Goal: Task Accomplishment & Management: Manage account settings

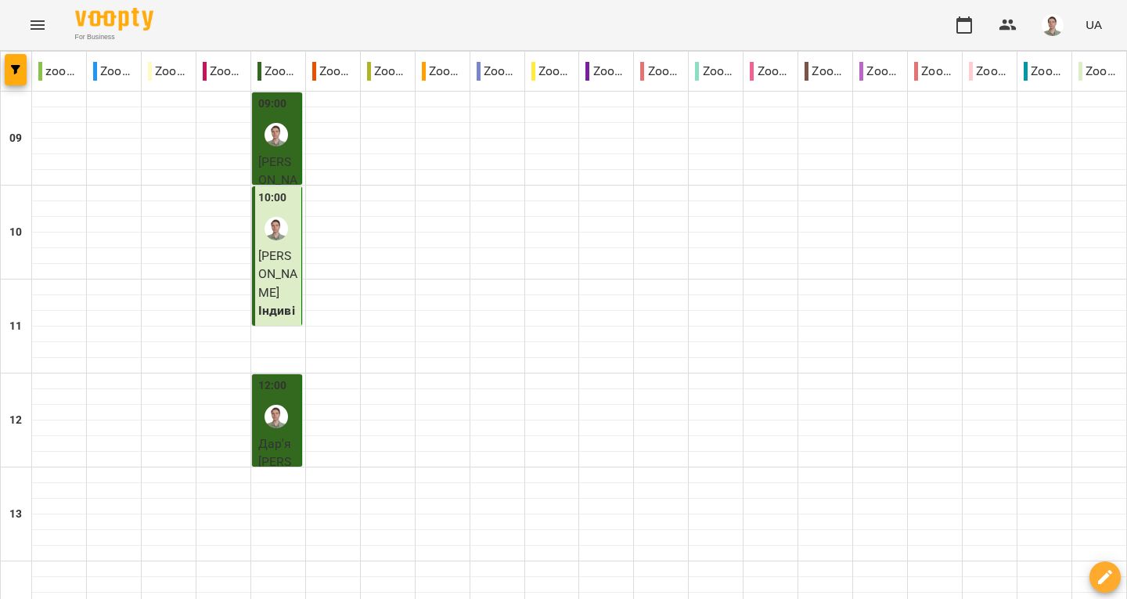
scroll to position [704, 0]
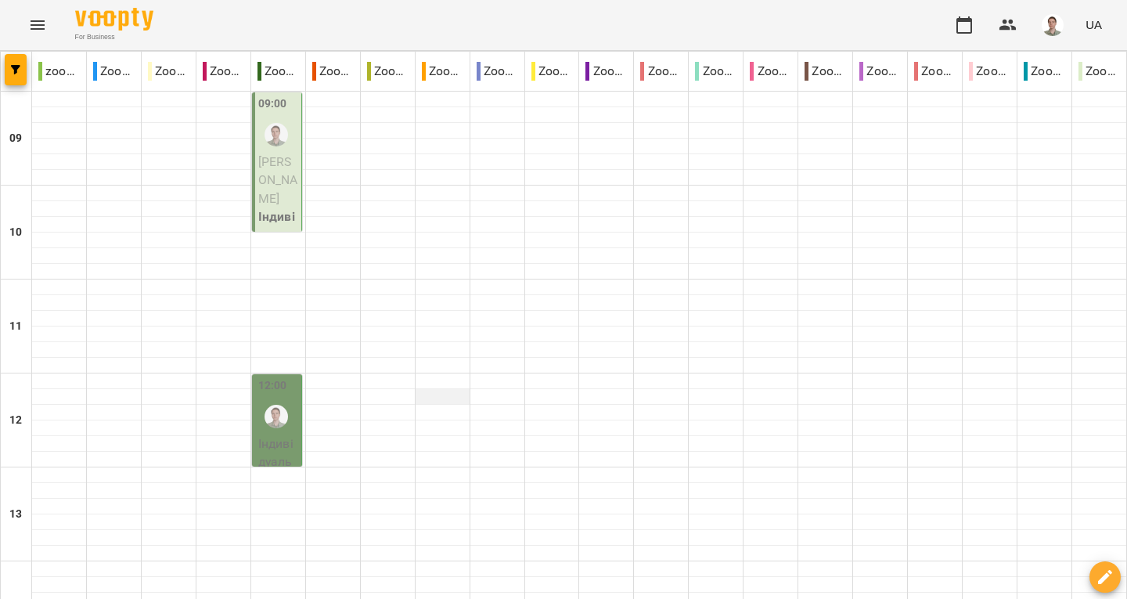
scroll to position [0, 0]
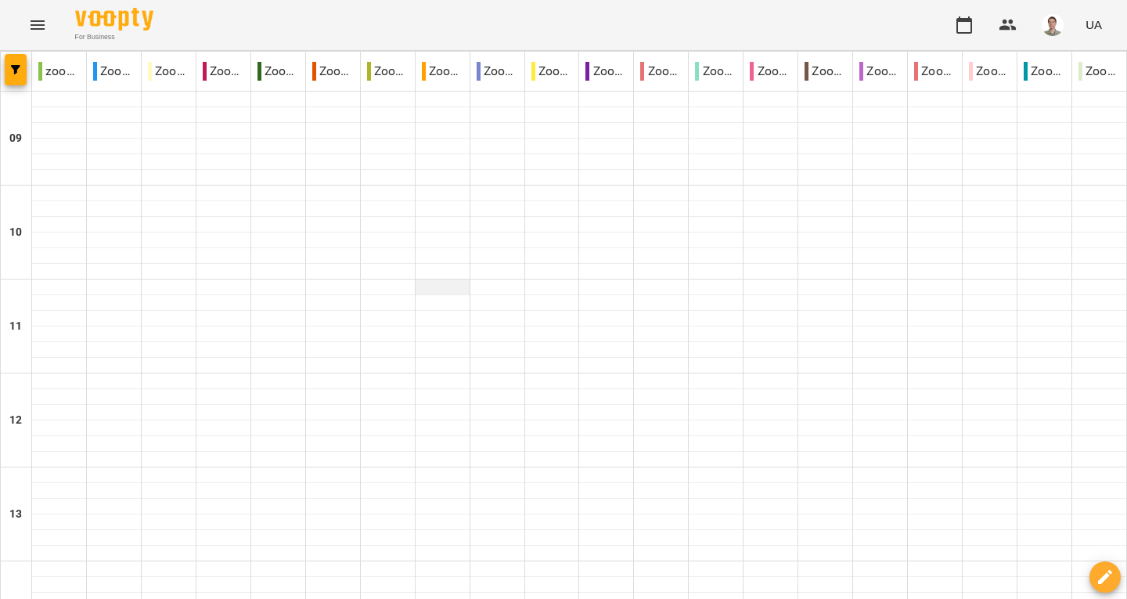
scroll to position [912, 0]
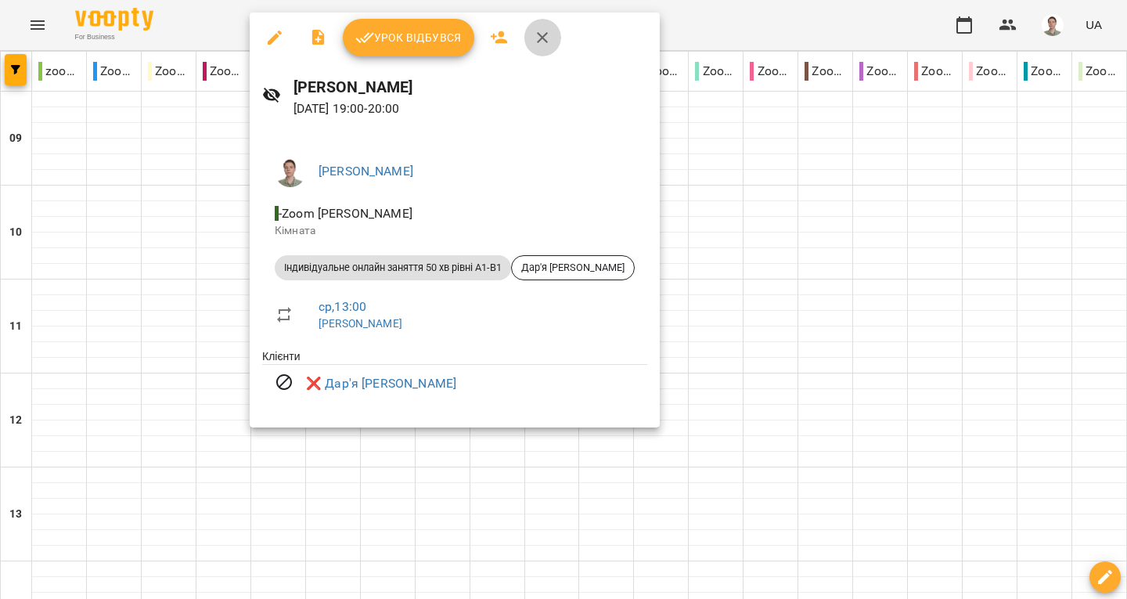
click at [545, 39] on icon "button" at bounding box center [542, 37] width 19 height 19
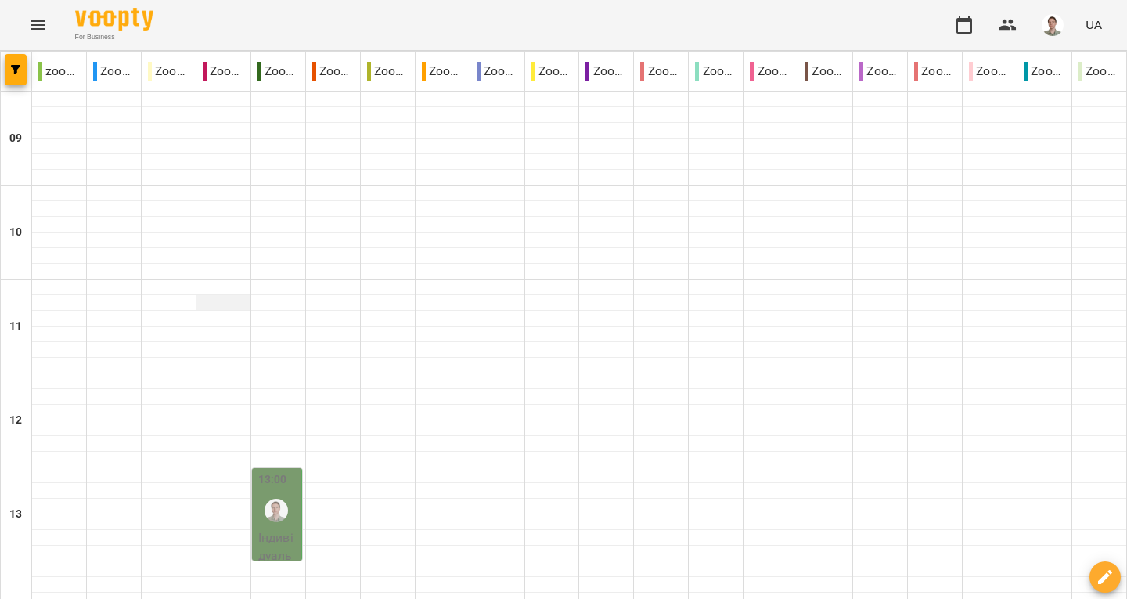
scroll to position [235, 0]
click at [287, 492] on div at bounding box center [276, 510] width 36 height 36
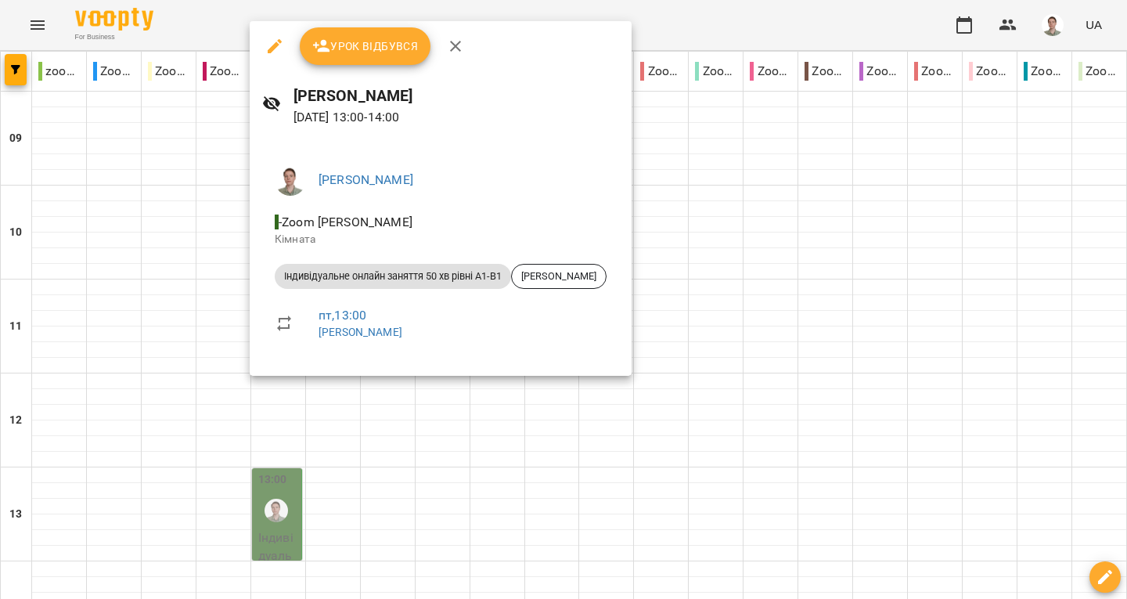
click at [452, 46] on icon "button" at bounding box center [455, 46] width 19 height 19
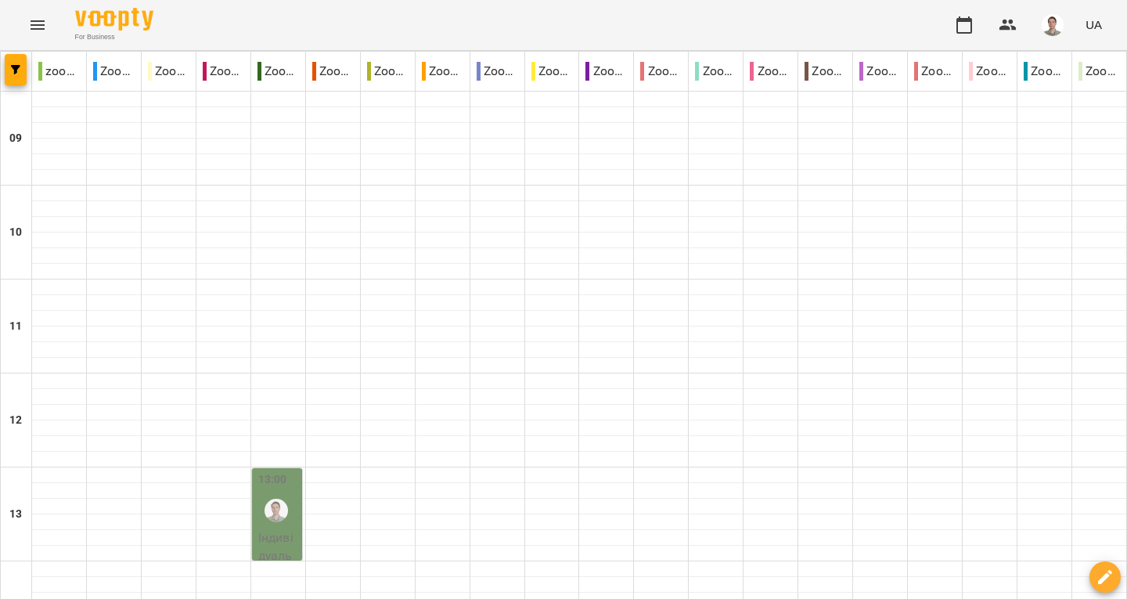
scroll to position [912, 0]
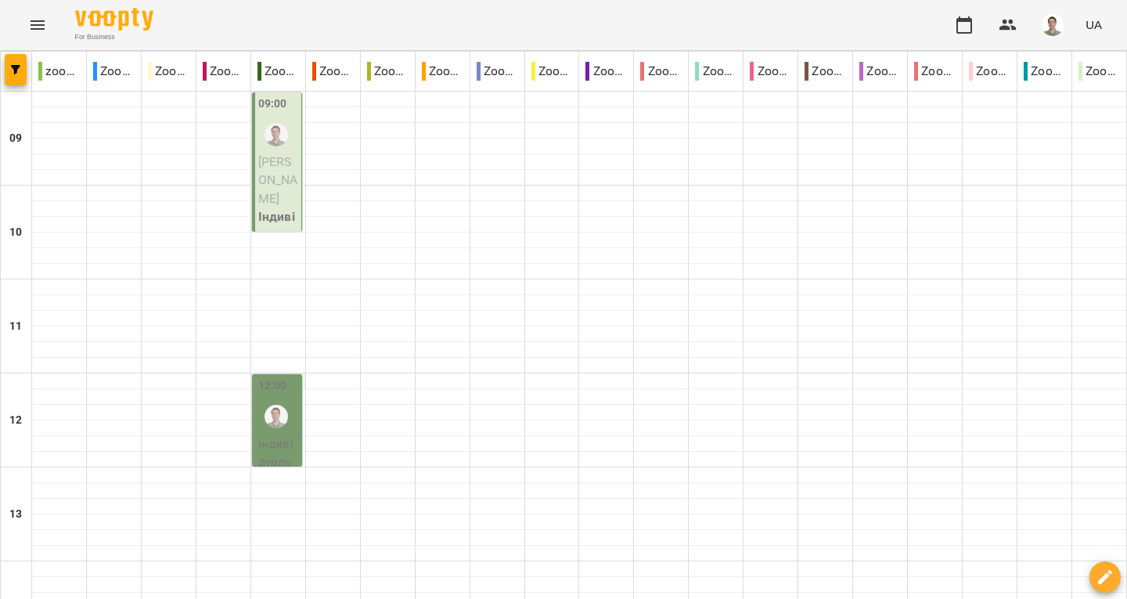
scroll to position [78, 0]
click at [280, 405] on img "Андрій" at bounding box center [276, 416] width 23 height 23
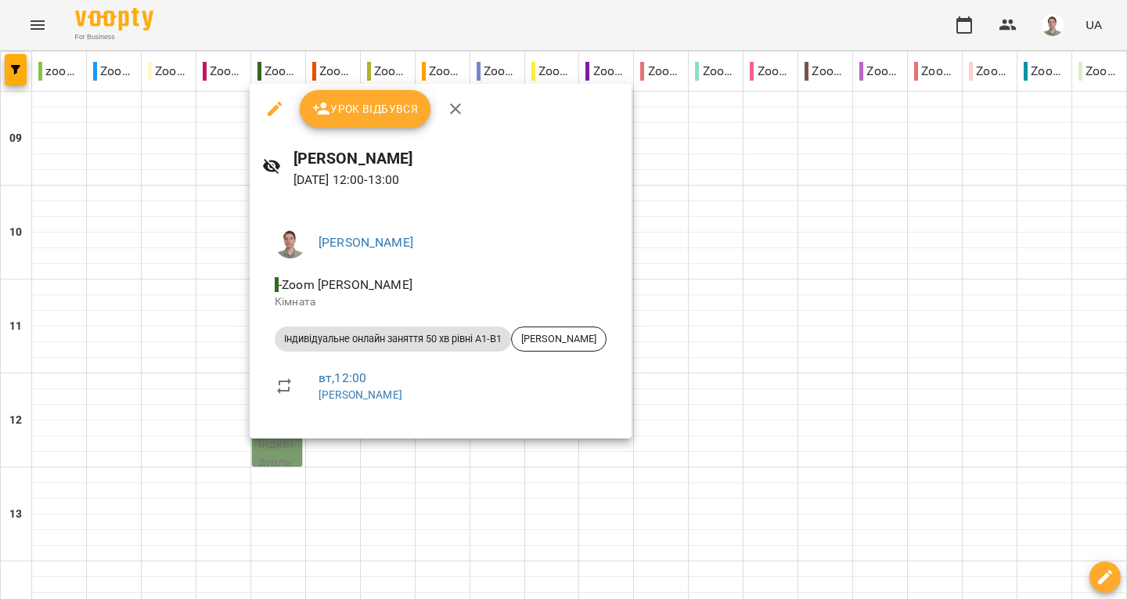
click at [448, 109] on icon "button" at bounding box center [455, 108] width 19 height 19
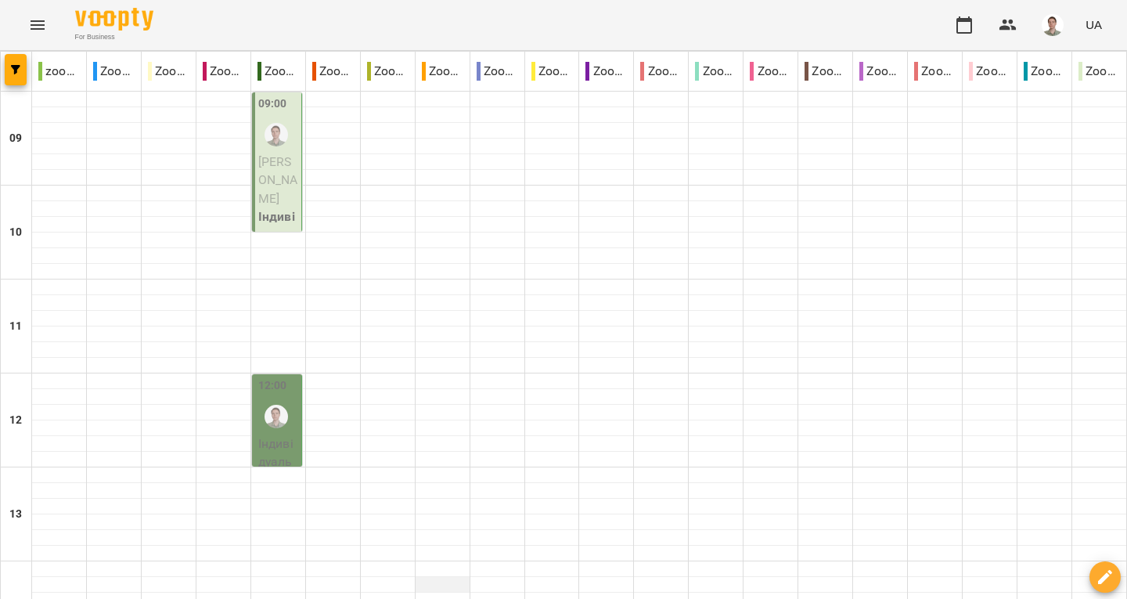
scroll to position [861, 0]
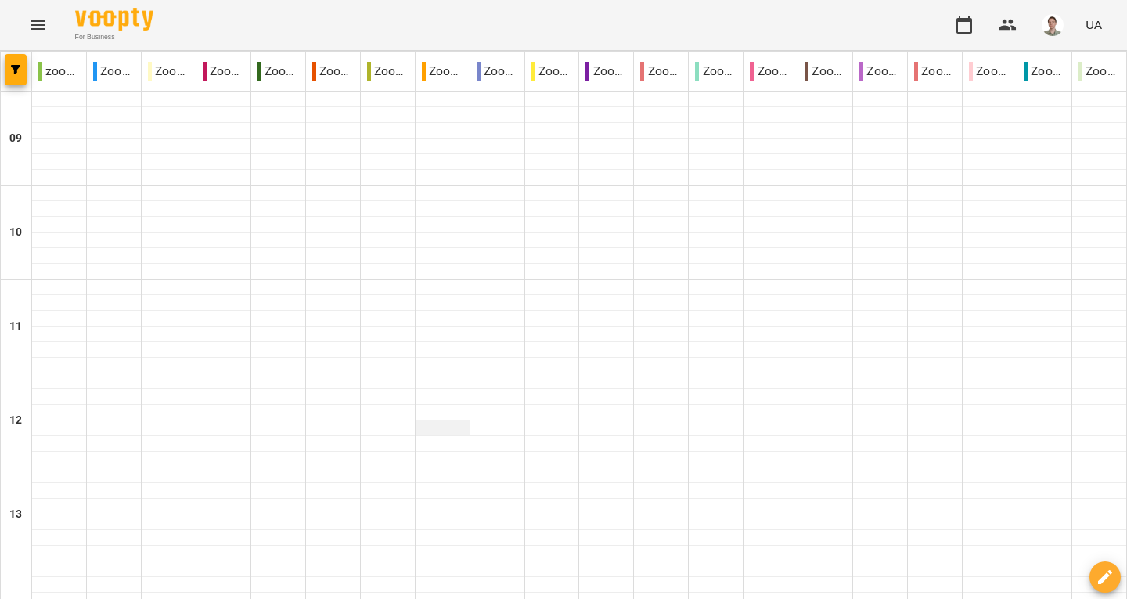
scroll to position [912, 0]
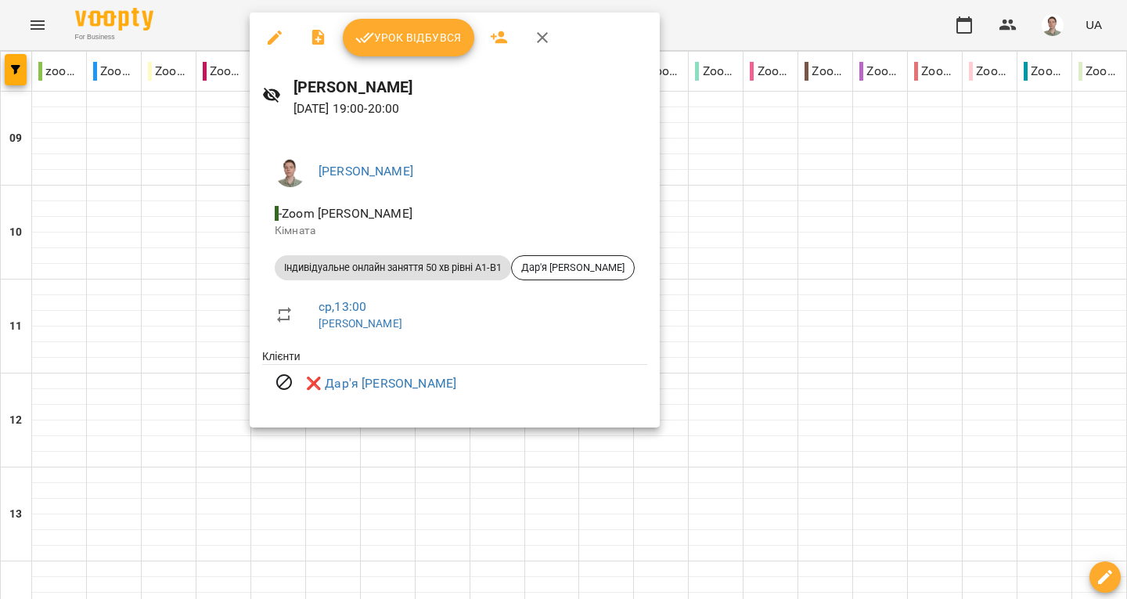
click at [544, 30] on icon "button" at bounding box center [542, 37] width 19 height 19
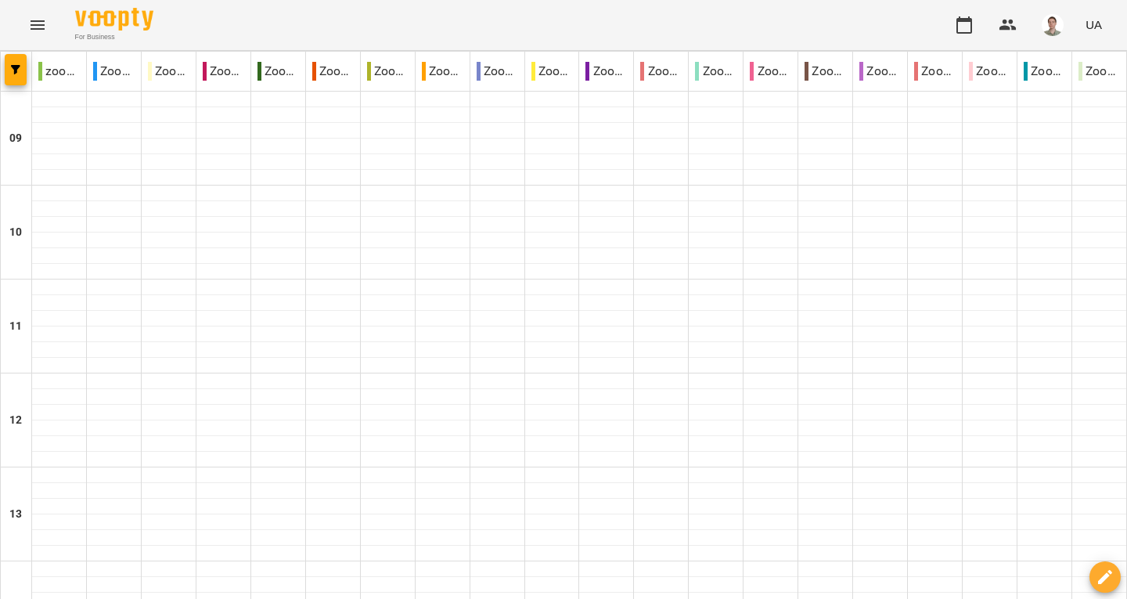
click at [277, 131] on img "Андрій" at bounding box center [276, 134] width 23 height 23
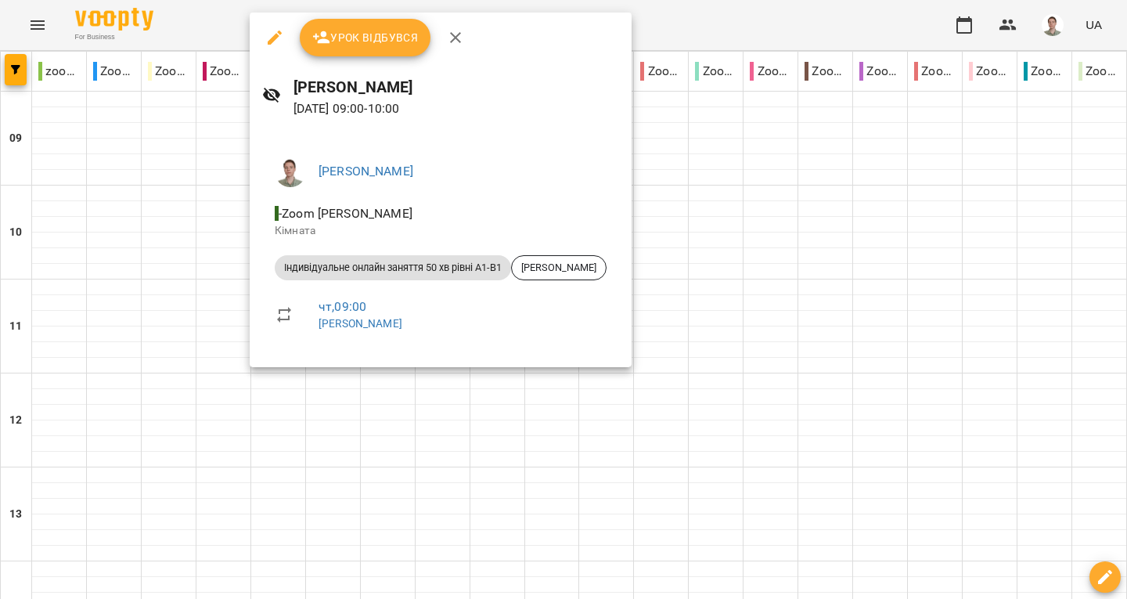
click at [456, 39] on icon "button" at bounding box center [455, 37] width 11 height 11
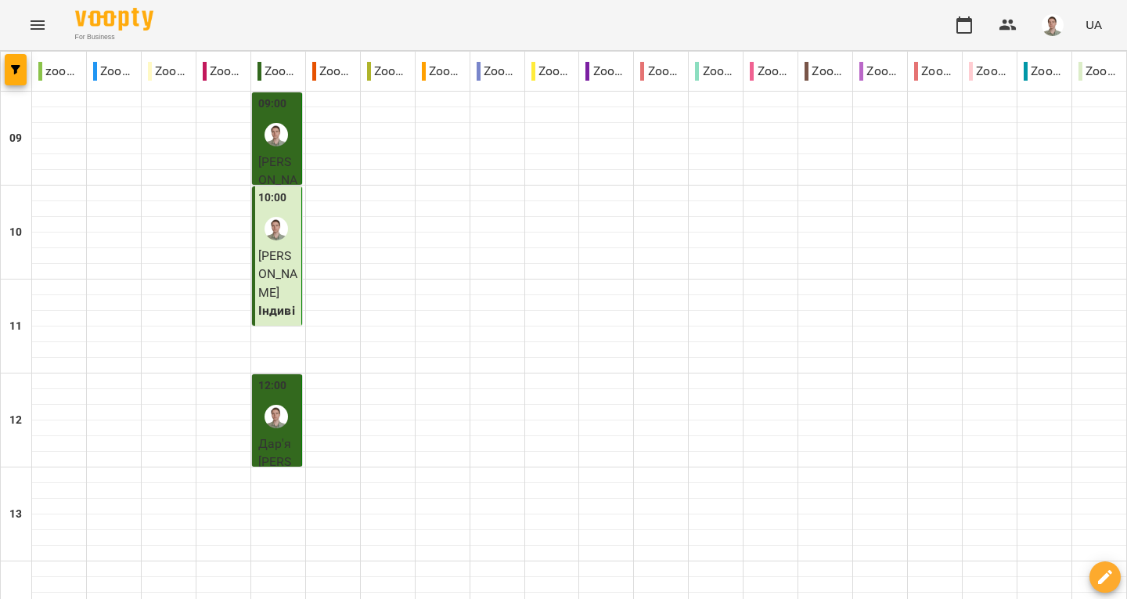
scroll to position [783, 0]
